Goal: Find specific page/section: Find specific page/section

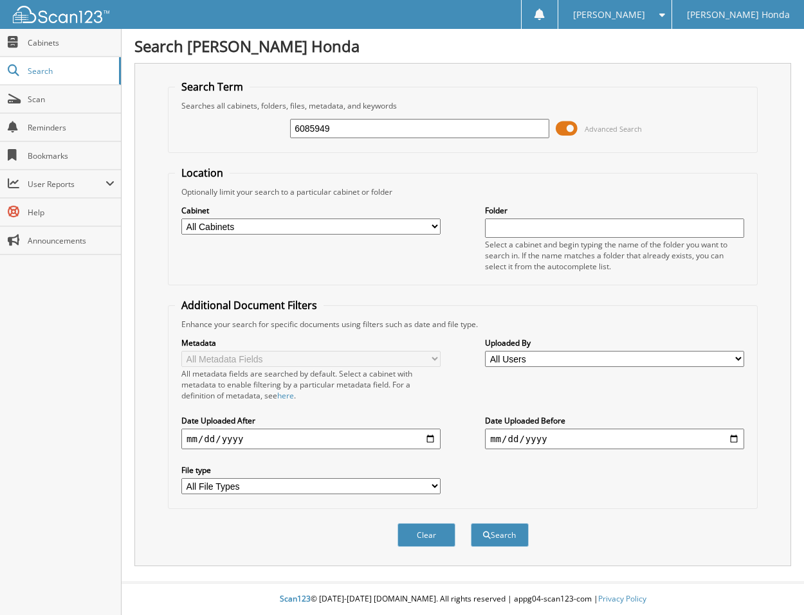
type input "6085949"
click at [471, 523] on button "Search" at bounding box center [500, 535] width 58 height 24
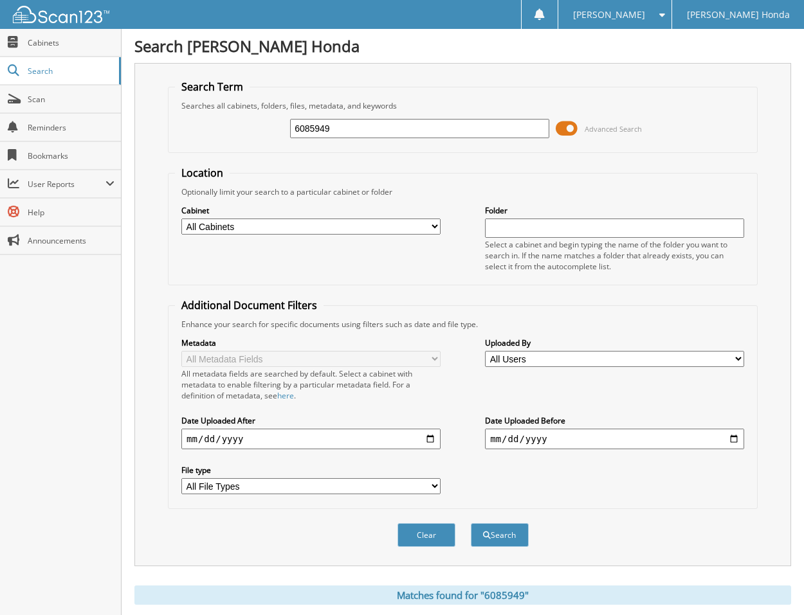
scroll to position [361, 0]
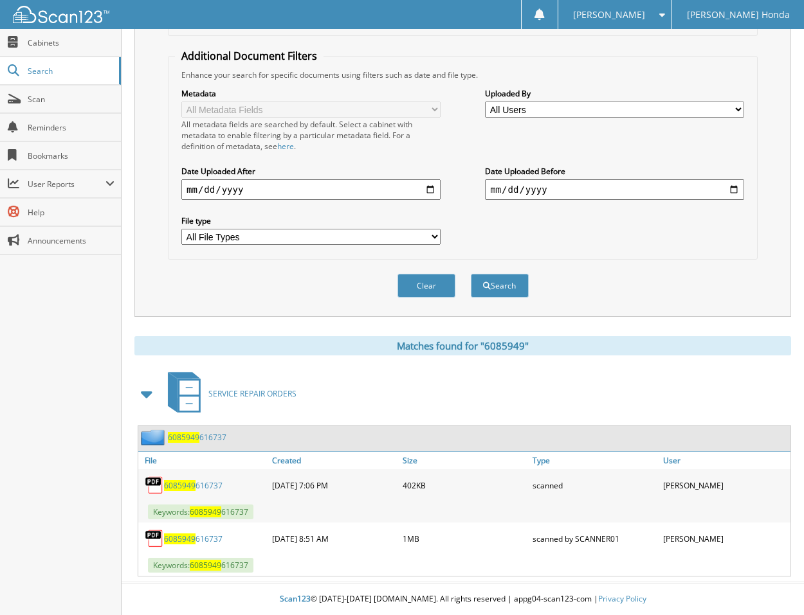
click at [222, 483] on link "6085949 616737" at bounding box center [193, 485] width 59 height 11
click at [222, 540] on link "6085949 616737" at bounding box center [193, 539] width 59 height 11
